Goal: Information Seeking & Learning: Learn about a topic

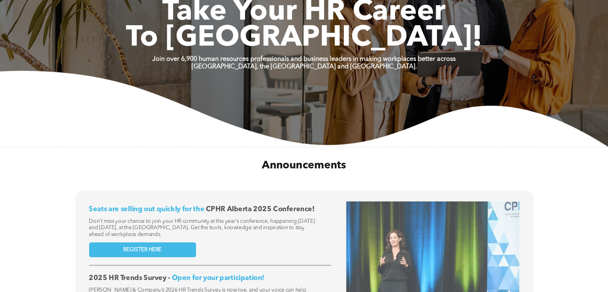
scroll to position [120, 0]
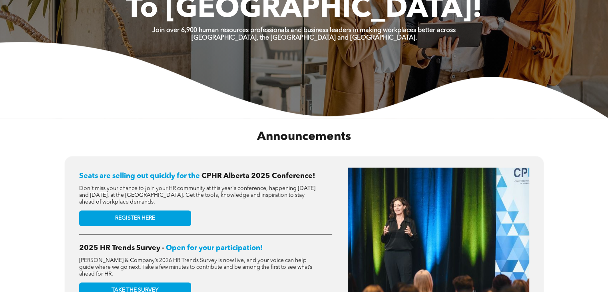
scroll to position [120, 0]
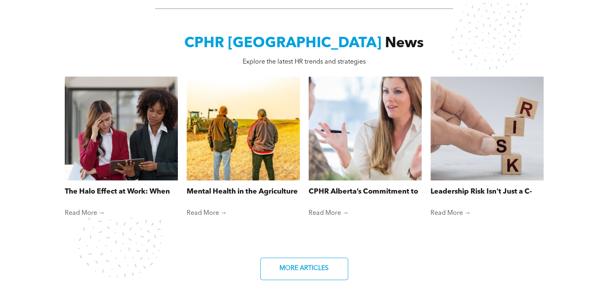
scroll to position [679, 0]
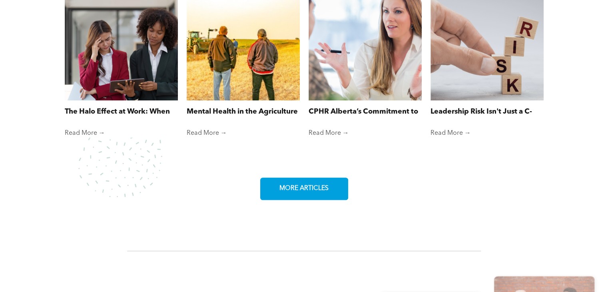
click at [326, 183] on span "MORE ARTICLES" at bounding box center [304, 189] width 55 height 16
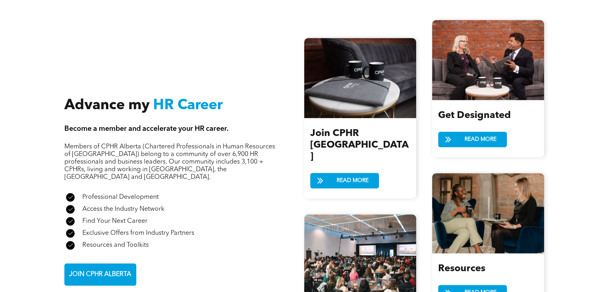
scroll to position [919, 0]
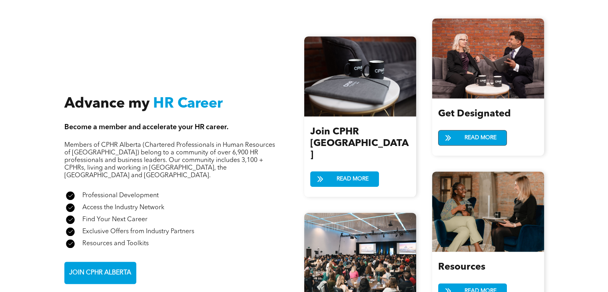
click at [481, 133] on span "READ MORE" at bounding box center [481, 137] width 38 height 15
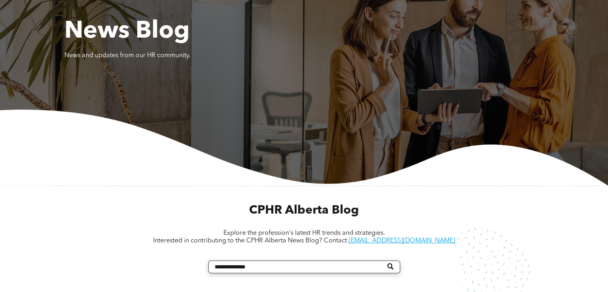
scroll to position [200, 0]
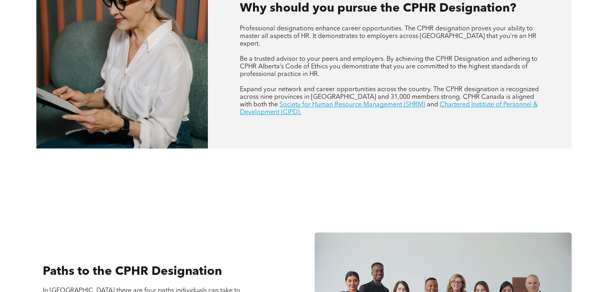
scroll to position [519, 0]
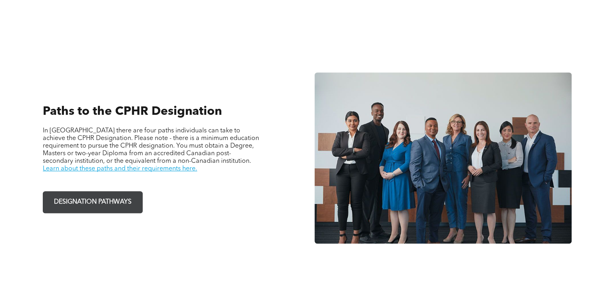
click at [101, 195] on span "DESIGNATION PATHWAYS" at bounding box center [92, 202] width 83 height 16
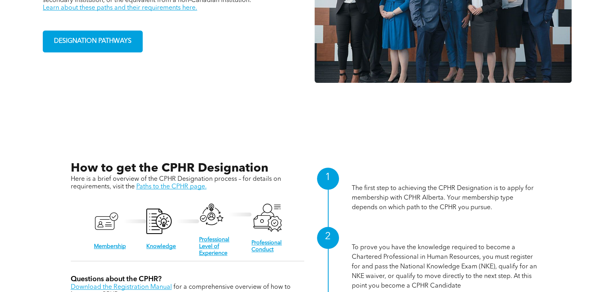
scroll to position [759, 0]
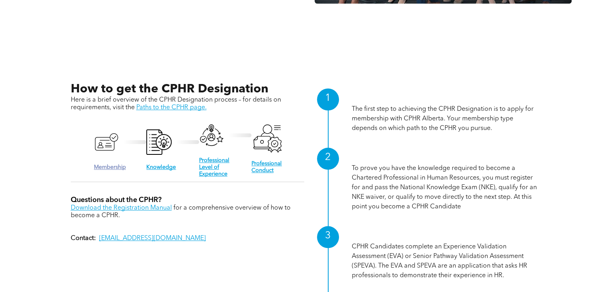
click at [109, 164] on link "Membership" at bounding box center [110, 167] width 32 height 6
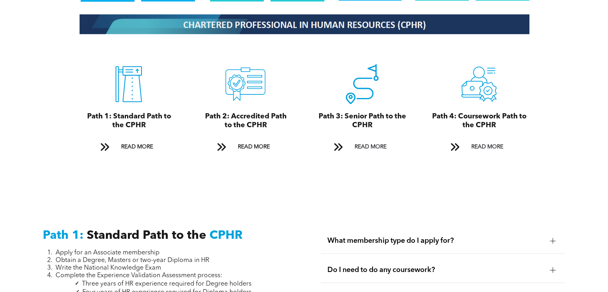
scroll to position [879, 0]
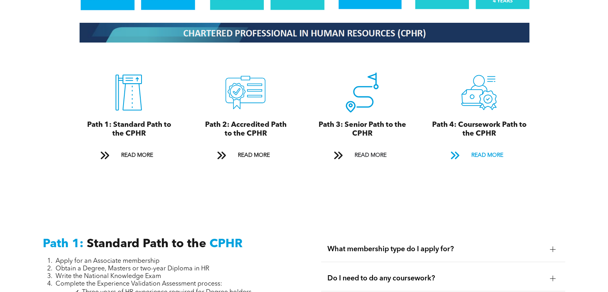
click at [483, 148] on span "READ MORE" at bounding box center [487, 155] width 38 height 15
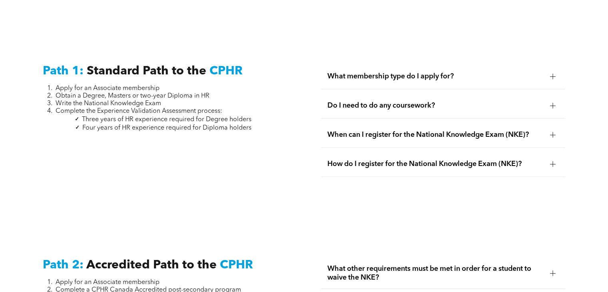
click at [485, 144] on div "Pathways The Chartered Professional in Human Resources (CPHR) is the only human…" at bounding box center [304, 283] width 608 height 2655
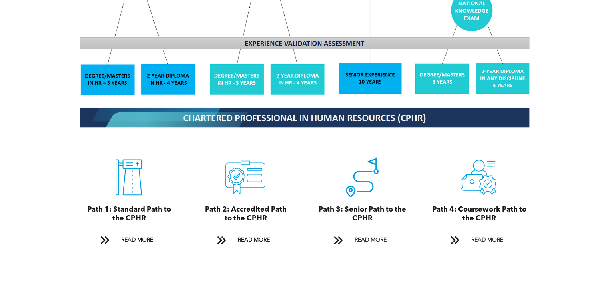
scroll to position [798, 0]
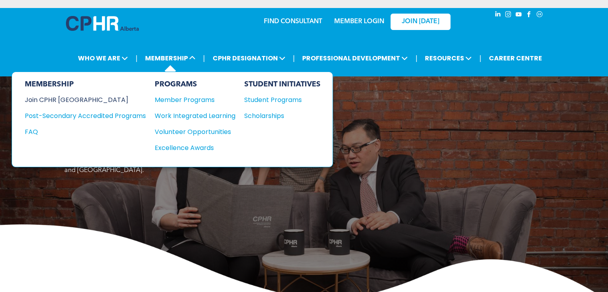
click at [69, 96] on div "Join CPHR [GEOGRAPHIC_DATA]" at bounding box center [79, 100] width 109 height 10
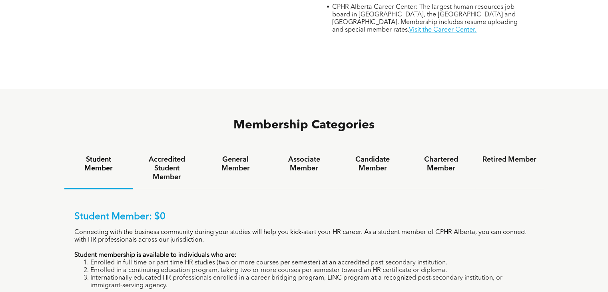
scroll to position [480, 0]
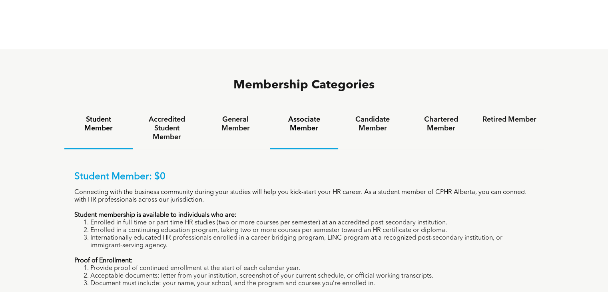
click at [295, 115] on h4 "Associate Member" at bounding box center [304, 124] width 54 height 18
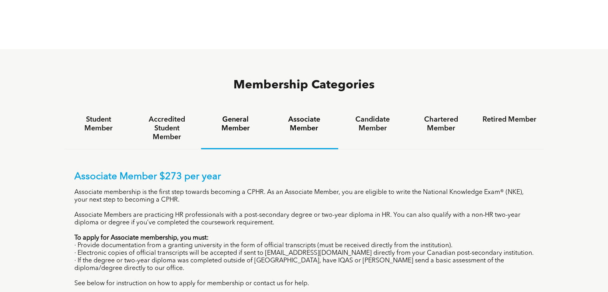
click at [238, 115] on h4 "General Member" at bounding box center [235, 124] width 54 height 18
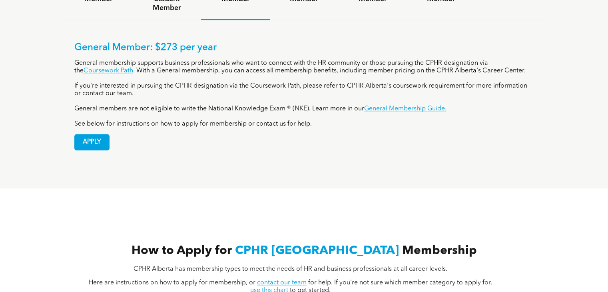
scroll to position [519, 0]
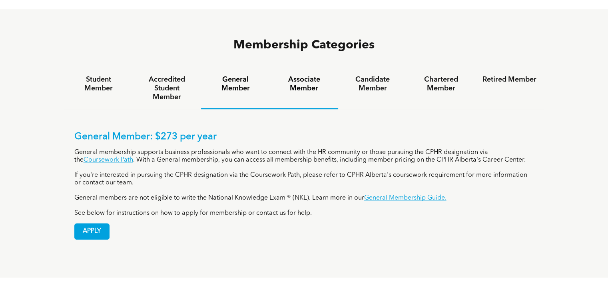
click at [304, 75] on h4 "Associate Member" at bounding box center [304, 84] width 54 height 18
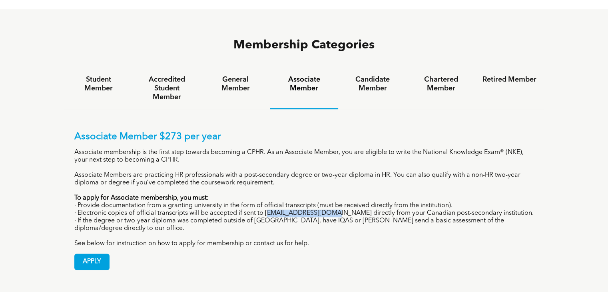
drag, startPoint x: 266, startPoint y: 178, endPoint x: 326, endPoint y: 176, distance: 60.0
click at [326, 209] on p "· Electronic copies of official transcripts will be accepted if sent to [EMAIL_…" at bounding box center [304, 213] width 460 height 8
click at [275, 217] on p "· If the degree or two-year diploma was completed outside of [GEOGRAPHIC_DATA],…" at bounding box center [304, 224] width 460 height 15
drag, startPoint x: 265, startPoint y: 175, endPoint x: 323, endPoint y: 176, distance: 57.9
click at [323, 209] on p "· Electronic copies of official transcripts will be accepted if sent to [EMAIL_…" at bounding box center [304, 213] width 460 height 8
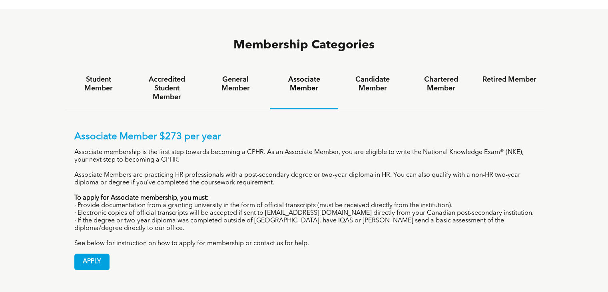
click at [324, 217] on p "· If the degree or two-year diploma was completed outside of [GEOGRAPHIC_DATA],…" at bounding box center [304, 224] width 460 height 15
drag, startPoint x: 322, startPoint y: 177, endPoint x: 265, endPoint y: 176, distance: 57.5
click at [265, 209] on p "· Electronic copies of official transcripts will be accepted if sent to [EMAIL_…" at bounding box center [304, 213] width 460 height 8
copy p "[EMAIL_ADDRESS][DOMAIN_NAME]"
click at [192, 240] on p "See below for instruction on how to apply for membership or contact us for help." at bounding box center [304, 244] width 460 height 8
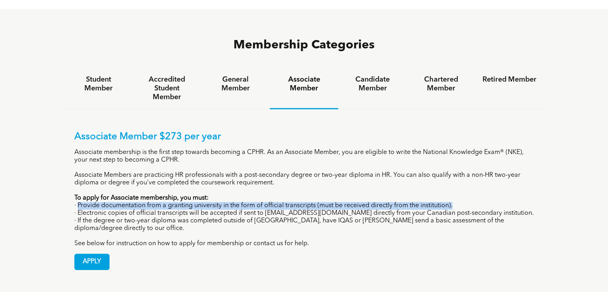
drag, startPoint x: 78, startPoint y: 169, endPoint x: 478, endPoint y: 165, distance: 400.0
click at [478, 202] on p "· Provide documentation from a granting university in the form of official tran…" at bounding box center [304, 206] width 460 height 8
copy p "Provide documentation from a granting university in the form of official transc…"
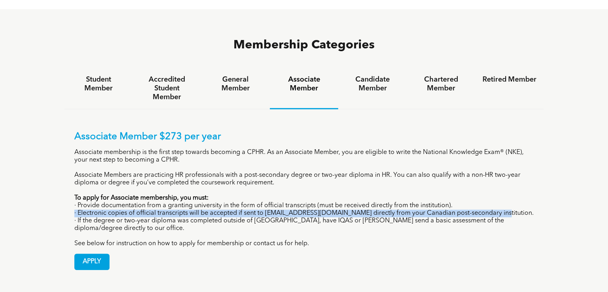
drag, startPoint x: 489, startPoint y: 176, endPoint x: 67, endPoint y: 175, distance: 422.0
click at [67, 175] on div "Associate Member $273 per year Associate membership is the first step towards b…" at bounding box center [304, 194] width 480 height 171
copy p "· Electronic copies of official transcripts will be accepted if sent to [EMAIL_…"
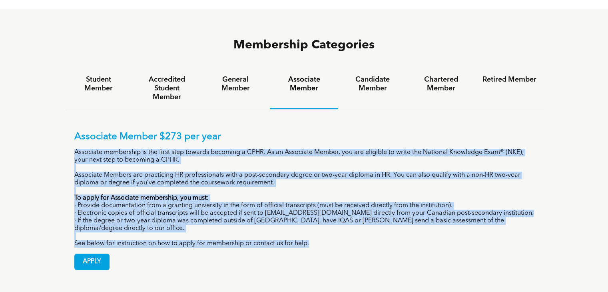
drag, startPoint x: 75, startPoint y: 114, endPoint x: 396, endPoint y: 242, distance: 346.0
click at [326, 208] on div "Associate Member $273 per year Associate membership is the first step towards b…" at bounding box center [304, 189] width 460 height 116
copy div "Associate membership is the first step towards becoming a CPHR. As an Associate…"
click at [49, 176] on div "Membership Categories Student Member Accredited Student Member General Member A…" at bounding box center [304, 158] width 608 height 298
